Goal: Entertainment & Leisure: Consume media (video, audio)

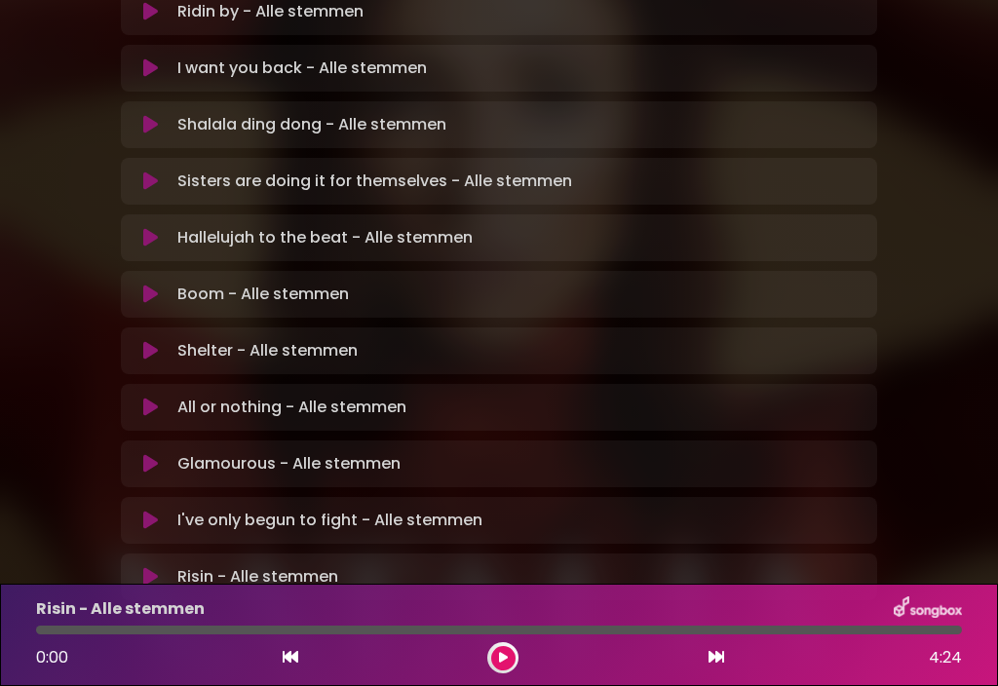
click at [507, 665] on button at bounding box center [503, 658] width 24 height 24
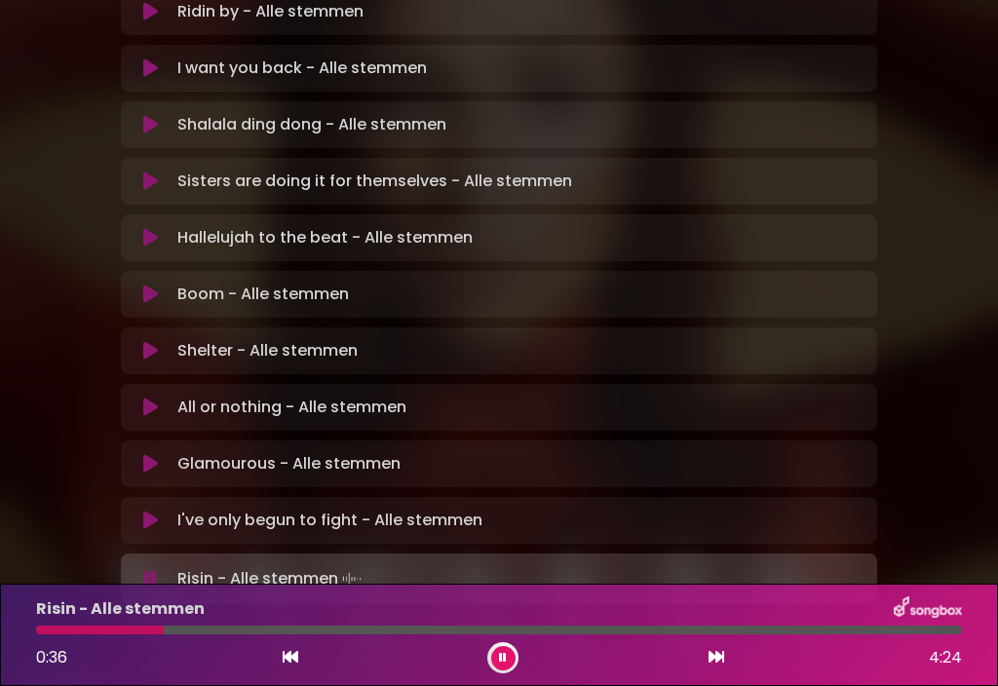
click at [188, 626] on div at bounding box center [498, 629] width 925 height 9
click at [193, 633] on div at bounding box center [498, 629] width 925 height 9
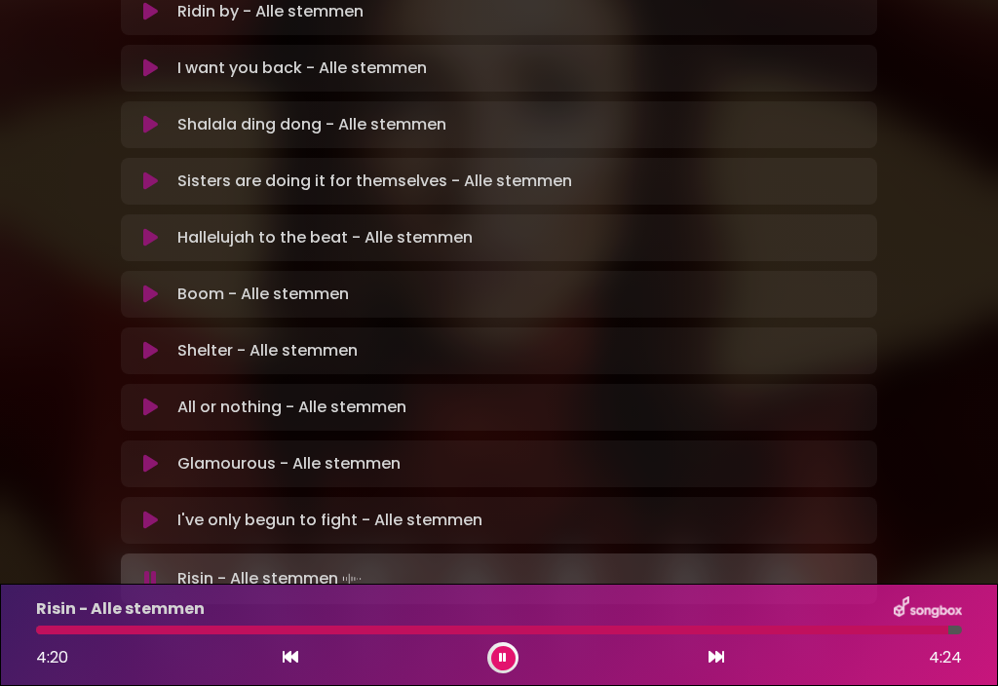
click at [155, 510] on icon at bounding box center [150, 519] width 15 height 19
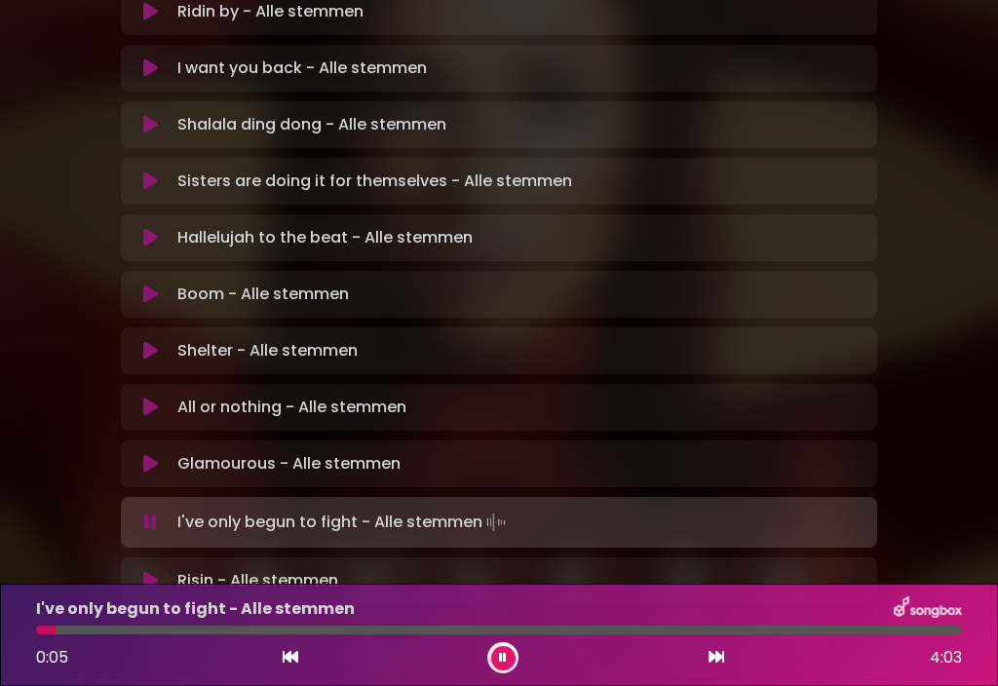
click at [96, 629] on div at bounding box center [498, 629] width 925 height 9
click at [193, 631] on div at bounding box center [498, 629] width 925 height 9
click at [370, 627] on div at bounding box center [498, 629] width 925 height 9
click at [492, 611] on div "I've only begun to fight - Alle stemmen" at bounding box center [498, 608] width 949 height 25
click at [440, 633] on div at bounding box center [256, 629] width 440 height 9
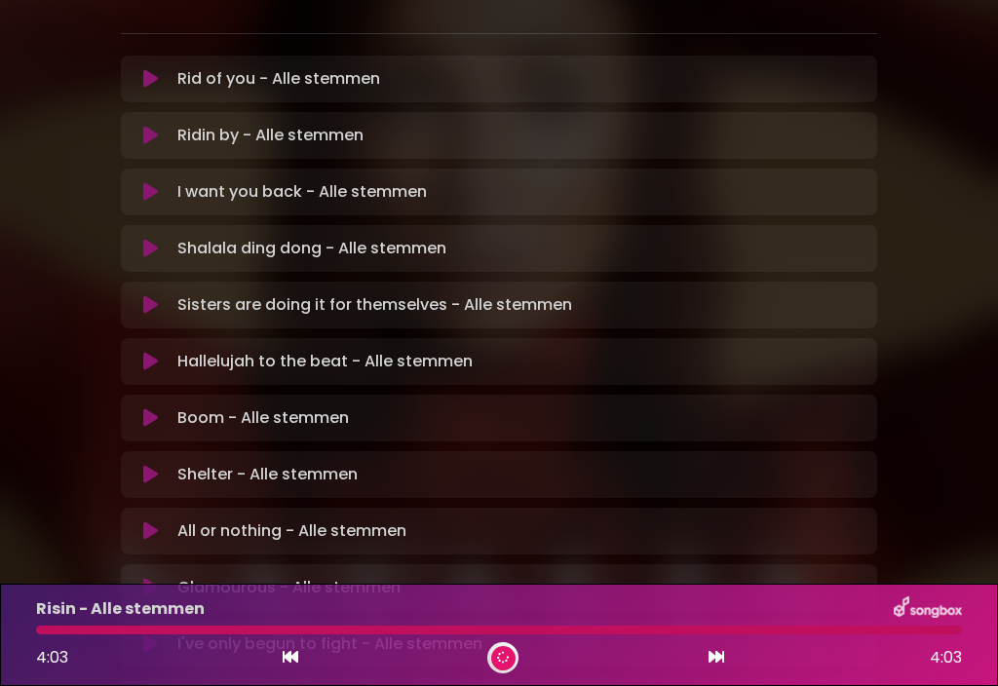
scroll to position [471, 0]
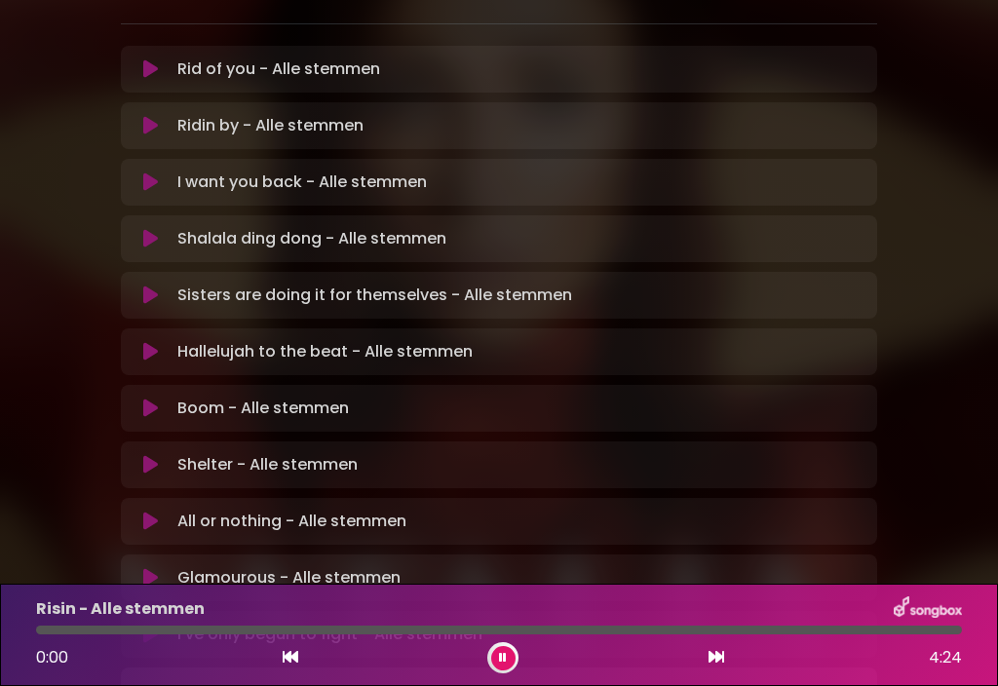
click at [150, 568] on icon at bounding box center [150, 577] width 15 height 19
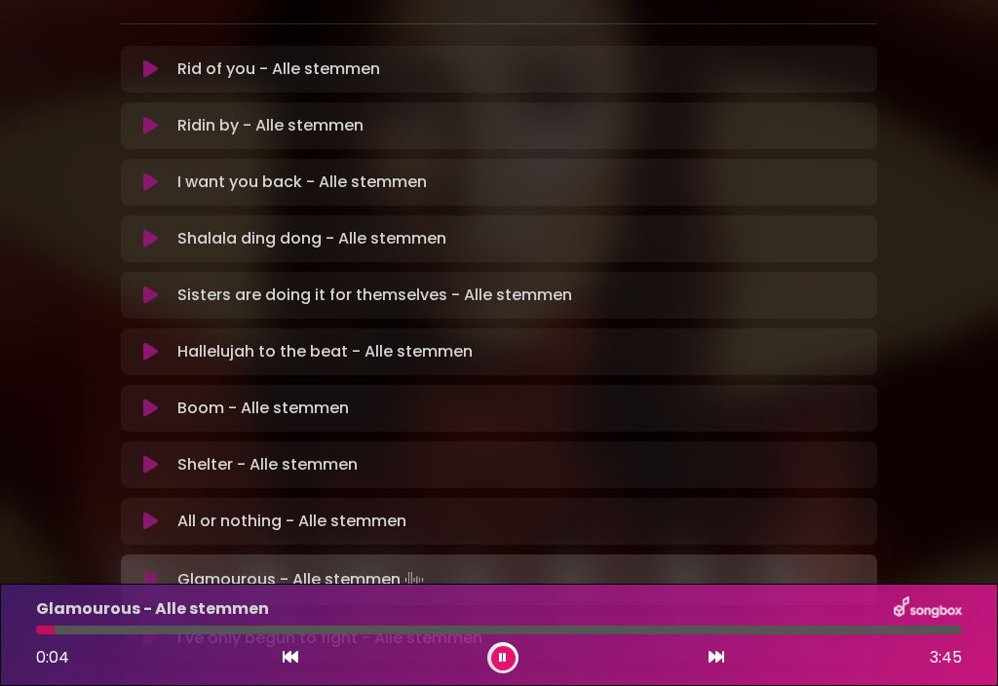
click at [96, 631] on div at bounding box center [498, 629] width 925 height 9
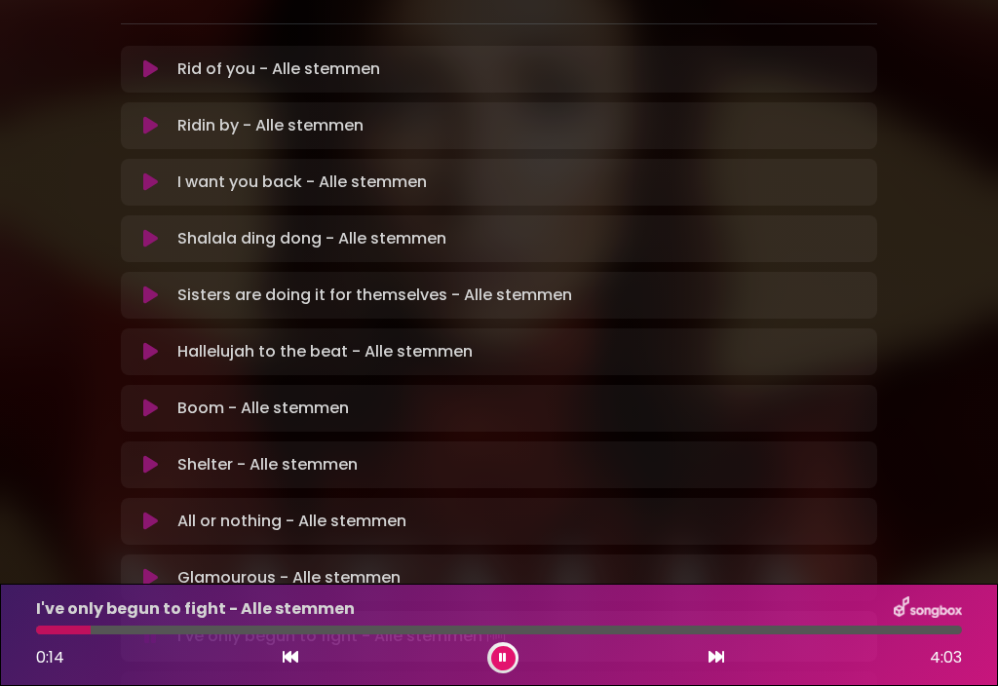
click at [155, 511] on icon at bounding box center [150, 520] width 15 height 19
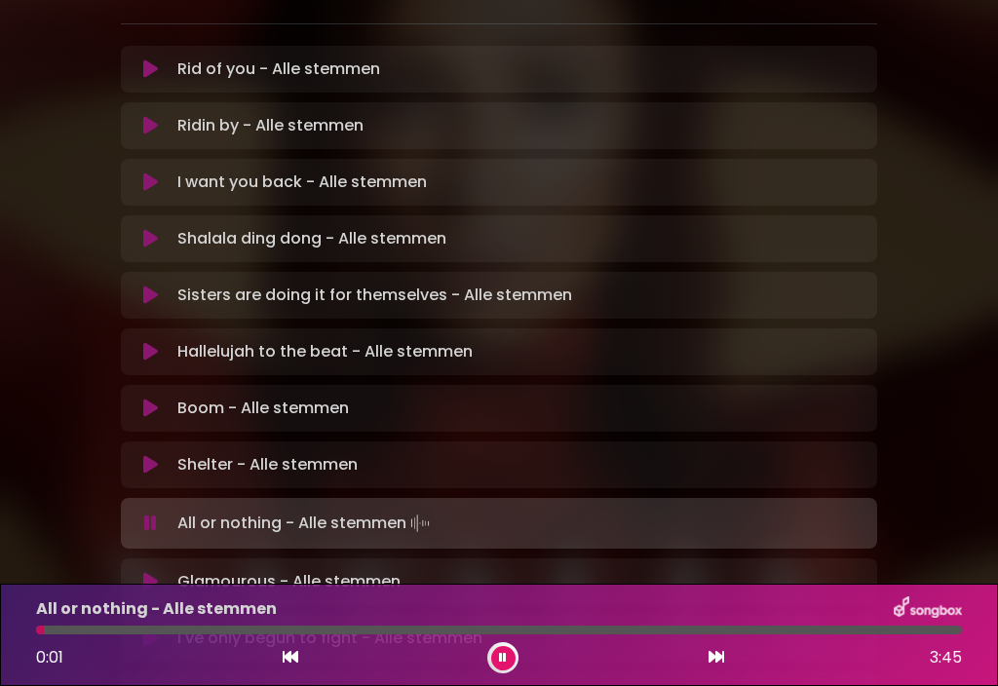
click at [96, 630] on div at bounding box center [498, 629] width 925 height 9
click at [124, 631] on div at bounding box center [498, 629] width 925 height 9
click at [385, 627] on div at bounding box center [498, 629] width 925 height 9
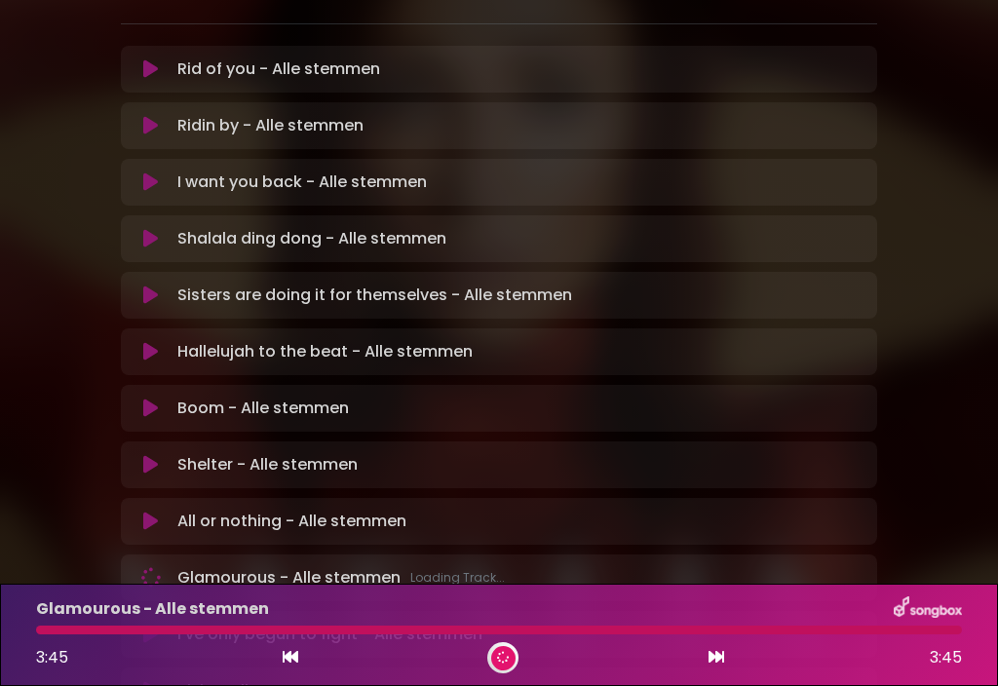
click at [152, 455] on icon at bounding box center [150, 464] width 15 height 19
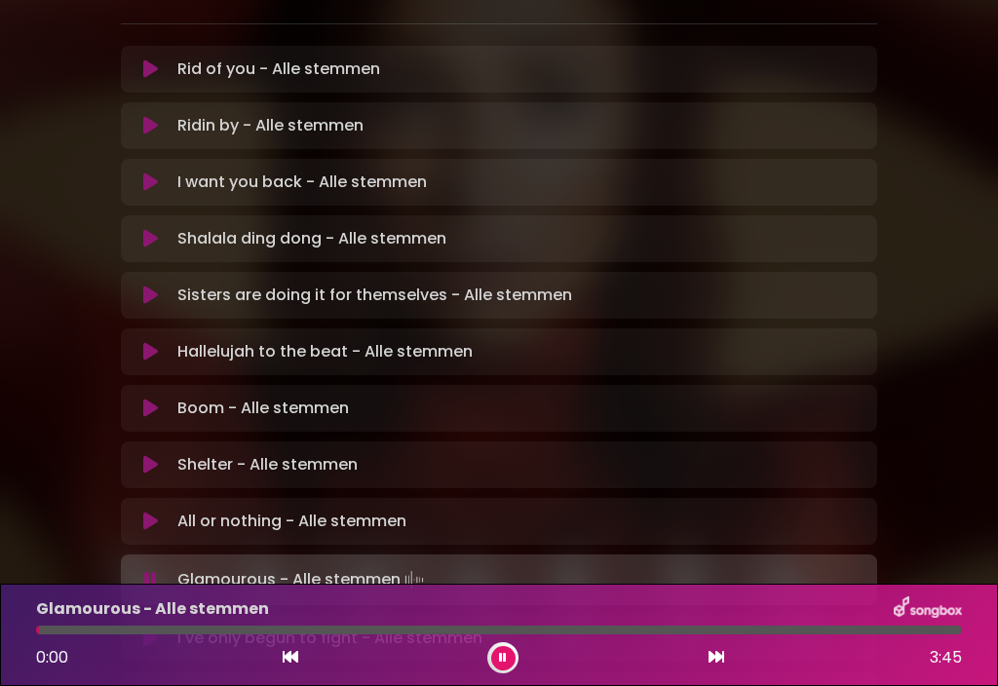
click at [160, 455] on button at bounding box center [150, 464] width 37 height 19
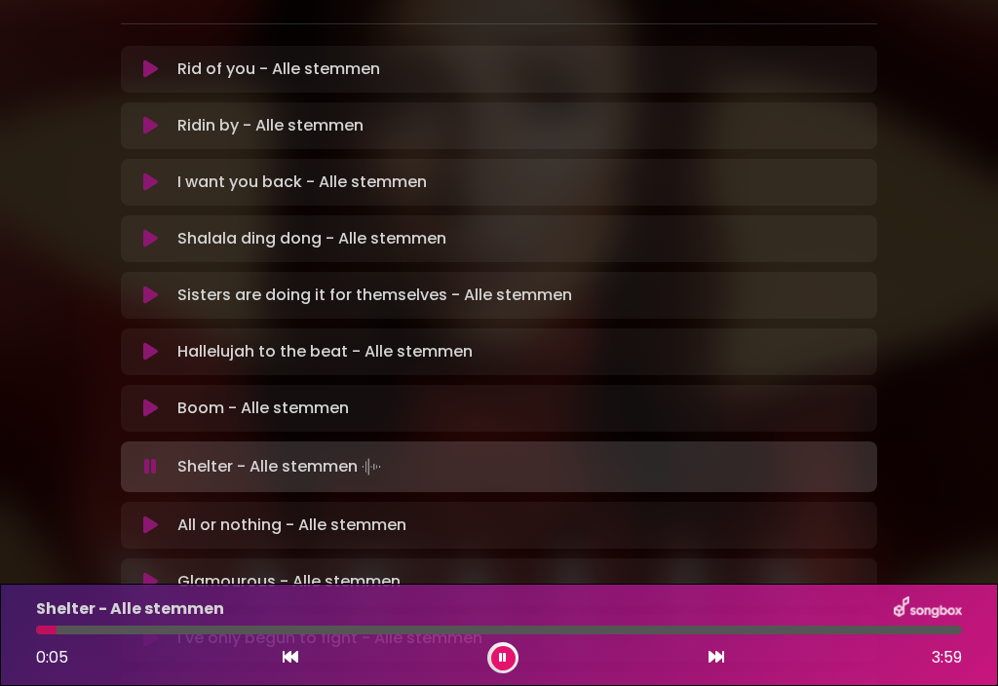
click at [155, 628] on div at bounding box center [498, 629] width 925 height 9
click at [277, 630] on div at bounding box center [498, 629] width 925 height 9
click at [308, 625] on div at bounding box center [187, 629] width 303 height 9
click at [295, 627] on div at bounding box center [173, 629] width 275 height 9
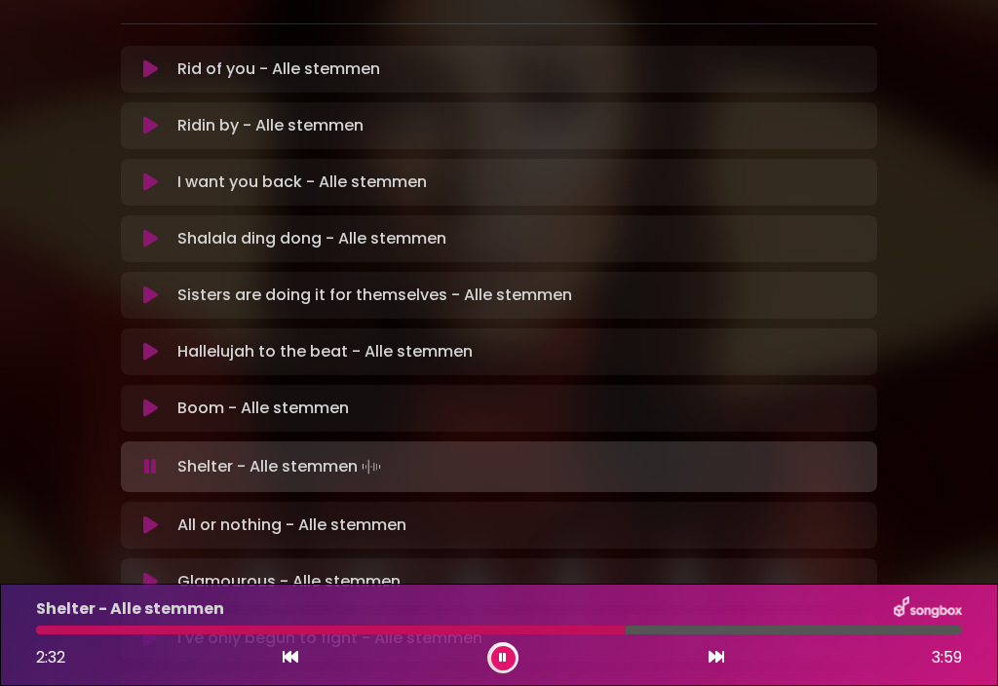
click at [752, 633] on div at bounding box center [498, 629] width 925 height 9
click at [787, 626] on div at bounding box center [498, 629] width 925 height 9
click at [150, 398] on icon at bounding box center [150, 407] width 15 height 19
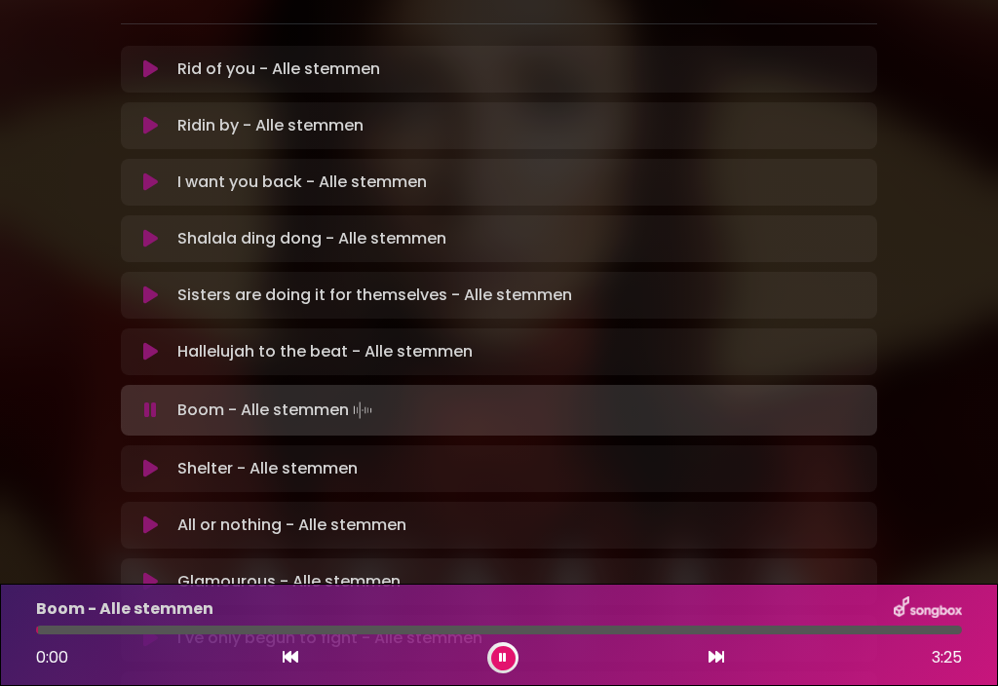
click at [101, 629] on div at bounding box center [498, 629] width 925 height 9
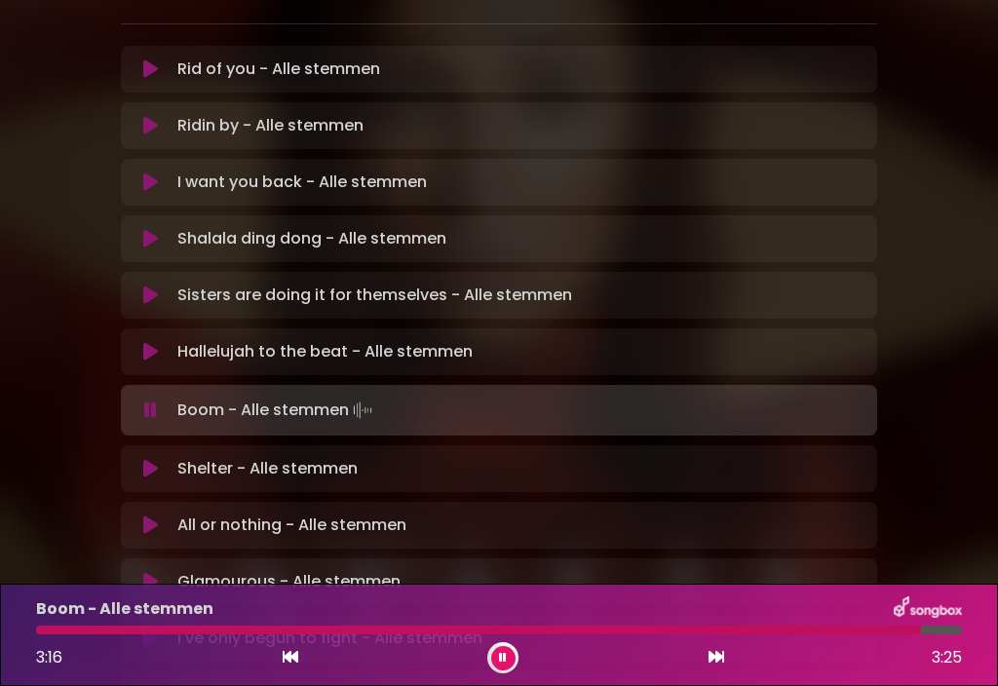
click at [152, 342] on icon at bounding box center [150, 351] width 15 height 19
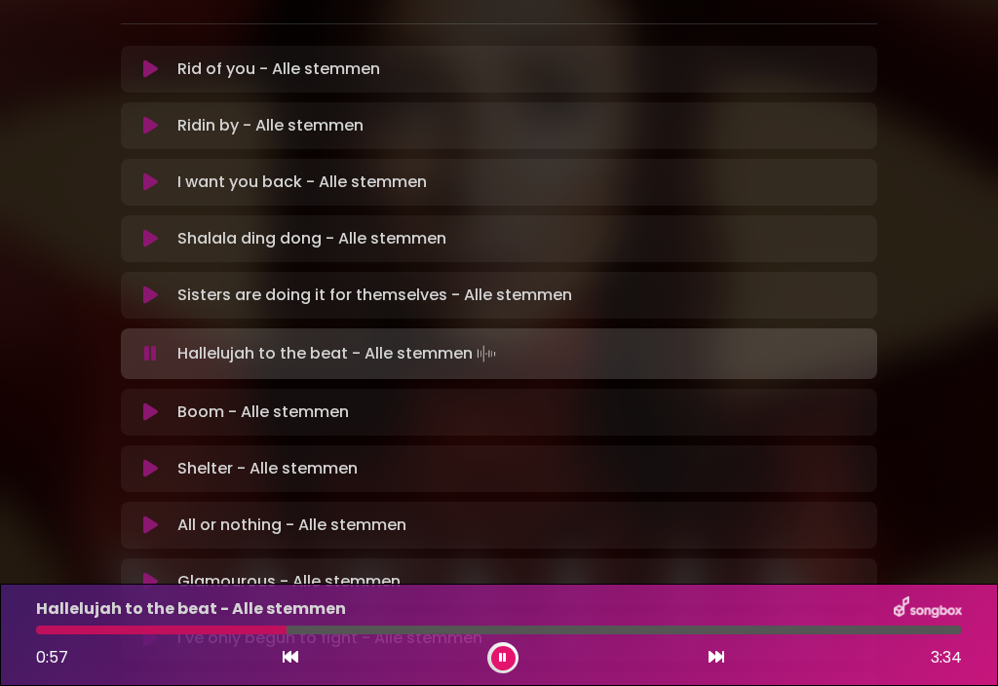
click at [364, 631] on div at bounding box center [498, 629] width 925 height 9
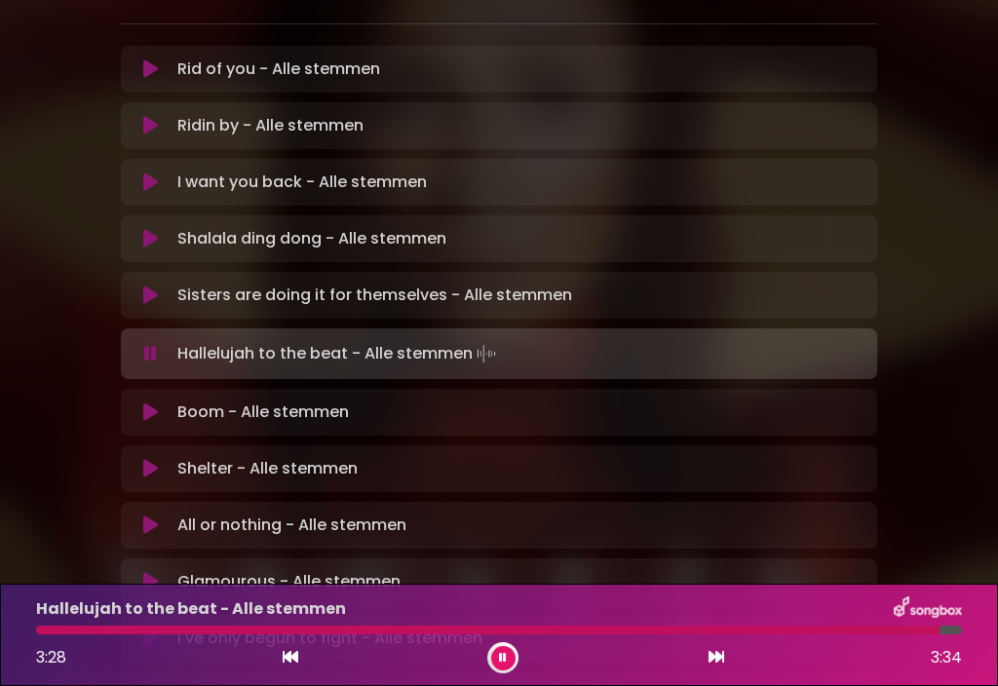
click at [155, 285] on icon at bounding box center [150, 294] width 15 height 19
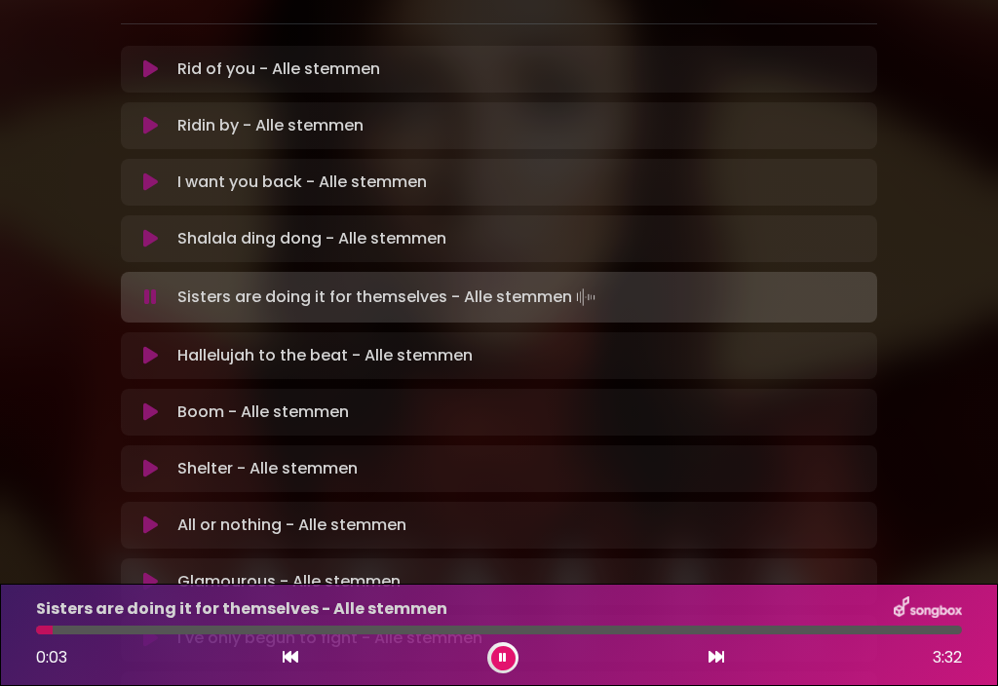
click at [508, 668] on button at bounding box center [503, 658] width 24 height 24
